Goal: Transaction & Acquisition: Book appointment/travel/reservation

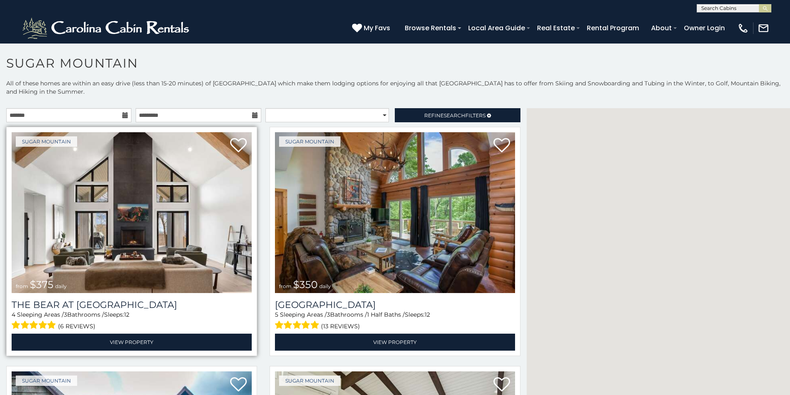
scroll to position [11, 0]
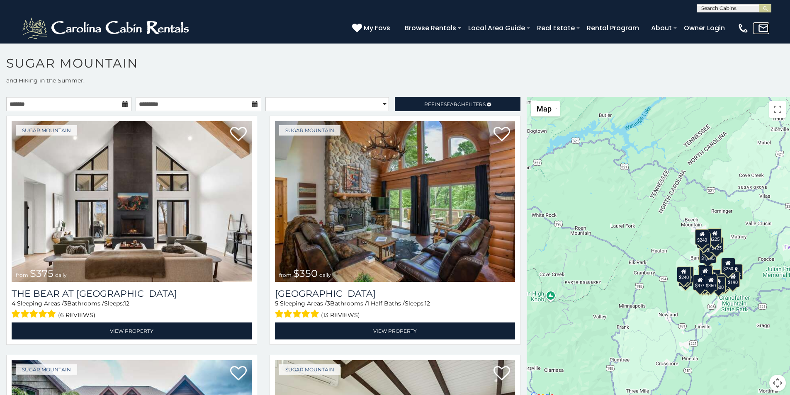
click at [765, 27] on link at bounding box center [761, 28] width 16 height 12
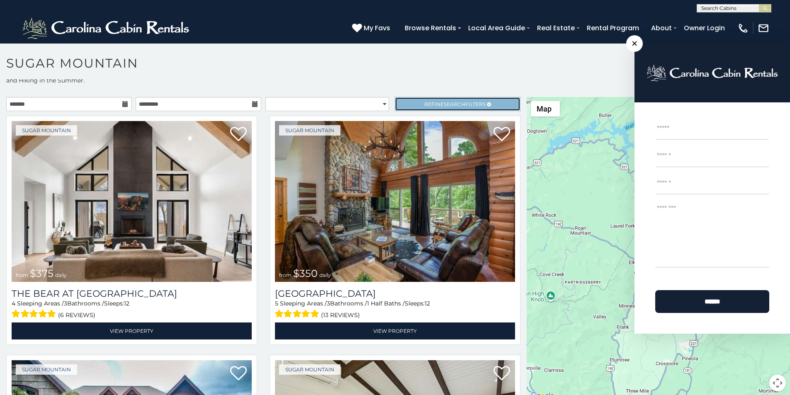
click at [402, 97] on link "Refine Search Filters" at bounding box center [457, 104] width 125 height 14
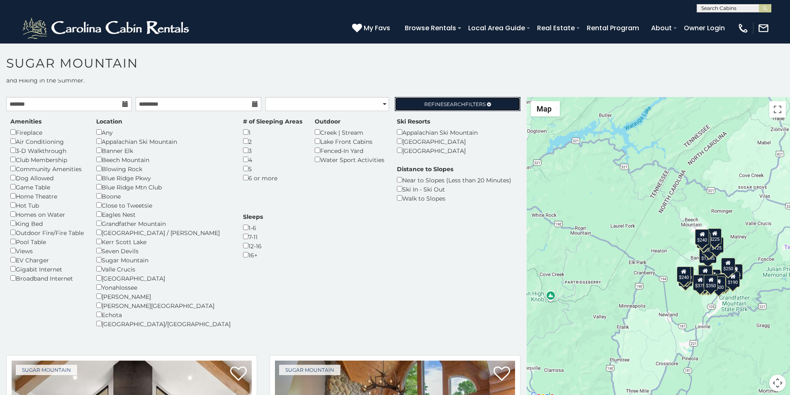
scroll to position [3, 0]
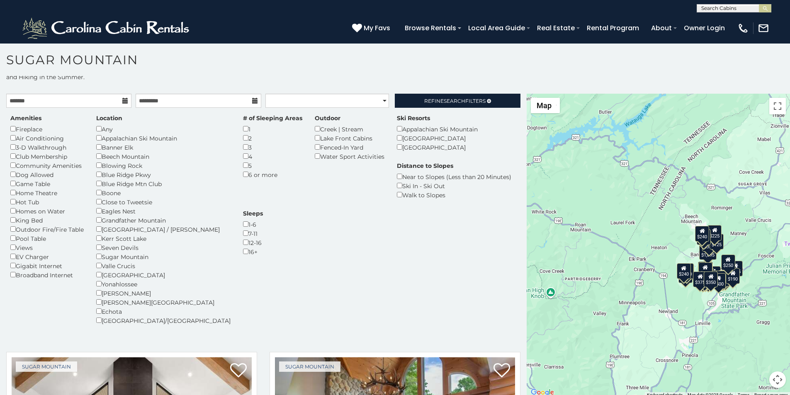
click at [36, 393] on p at bounding box center [395, 250] width 790 height 313
click at [764, 25] on link at bounding box center [761, 28] width 16 height 12
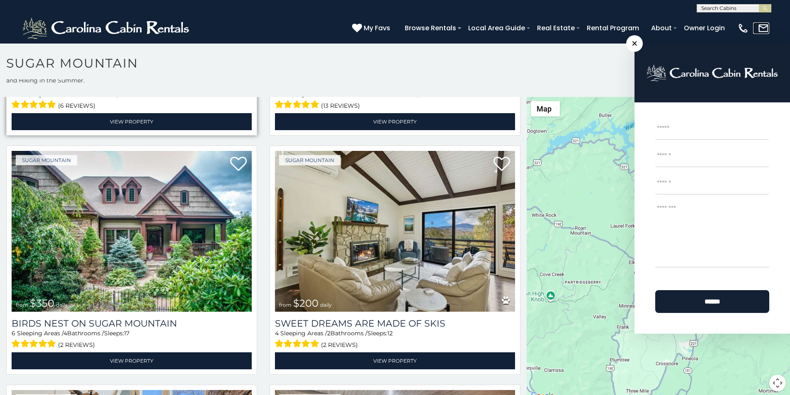
scroll to position [501, 0]
